Goal: Navigation & Orientation: Find specific page/section

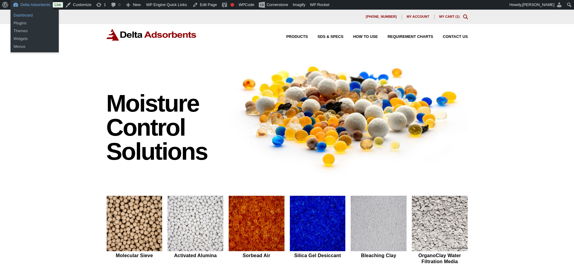
click at [25, 13] on link "Dashboard" at bounding box center [35, 15] width 48 height 8
click at [33, 14] on link "Dashboard" at bounding box center [35, 15] width 48 height 8
click at [68, 110] on div "Moisture Control Solutions Moisture control solutions Molecular Sieve Activated…" at bounding box center [287, 254] width 574 height 399
click at [29, 14] on link "Dashboard" at bounding box center [35, 15] width 48 height 8
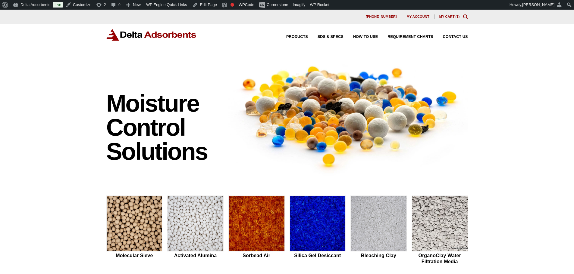
drag, startPoint x: 76, startPoint y: 35, endPoint x: 48, endPoint y: 20, distance: 31.7
click at [76, 34] on div "Products SDS & SPECS How to Use Requirement Charts Contact Us" at bounding box center [287, 39] width 574 height 31
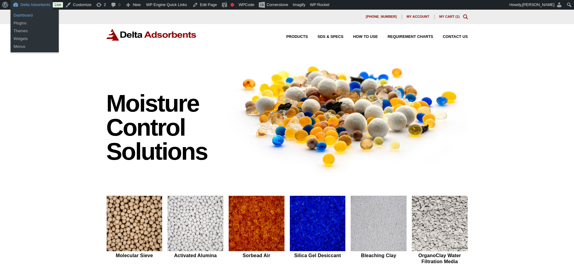
click at [26, 16] on link "Dashboard" at bounding box center [35, 15] width 48 height 8
